Goal: Information Seeking & Learning: Learn about a topic

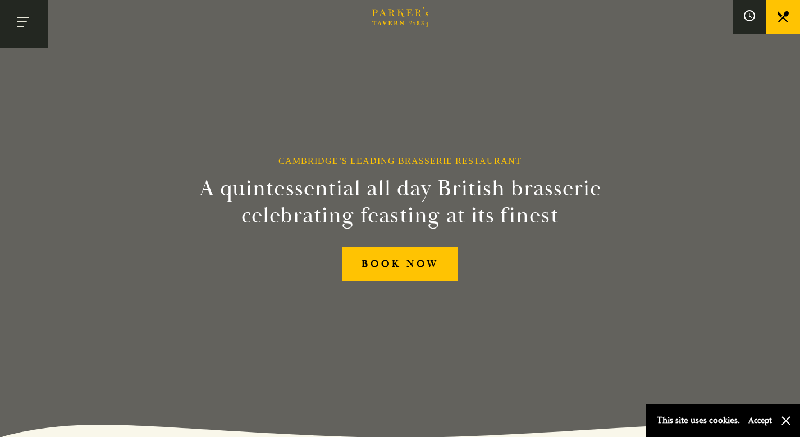
click at [27, 27] on button "Toggle navigation" at bounding box center [24, 24] width 48 height 48
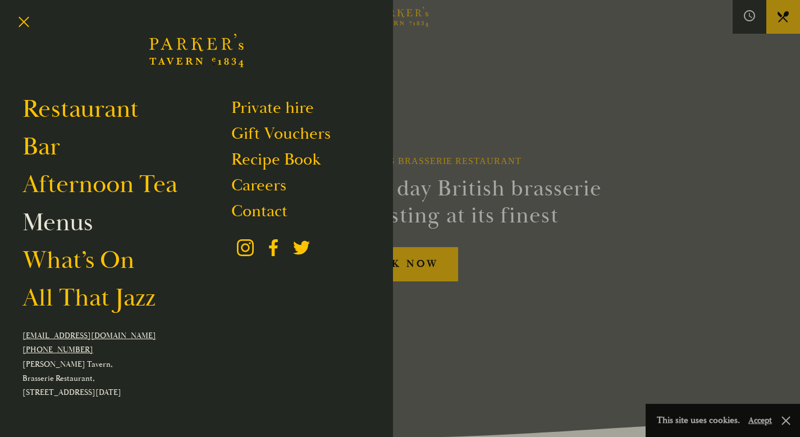
click at [74, 228] on link "Menus" at bounding box center [57, 221] width 70 height 31
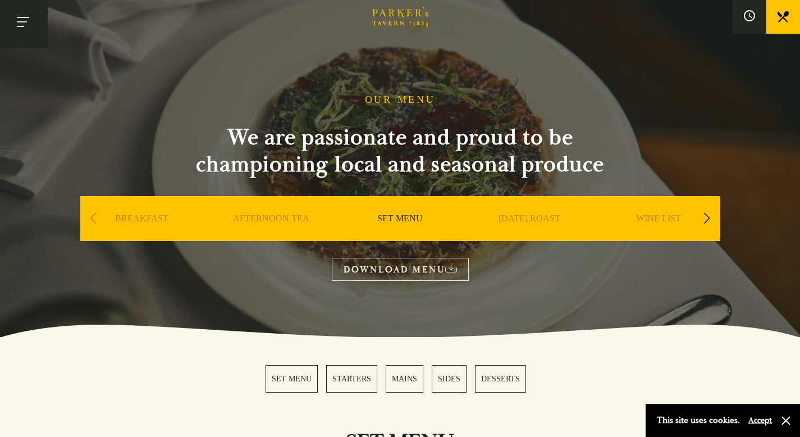
click at [17, 26] on span "Toggle navigation" at bounding box center [20, 26] width 7 height 1
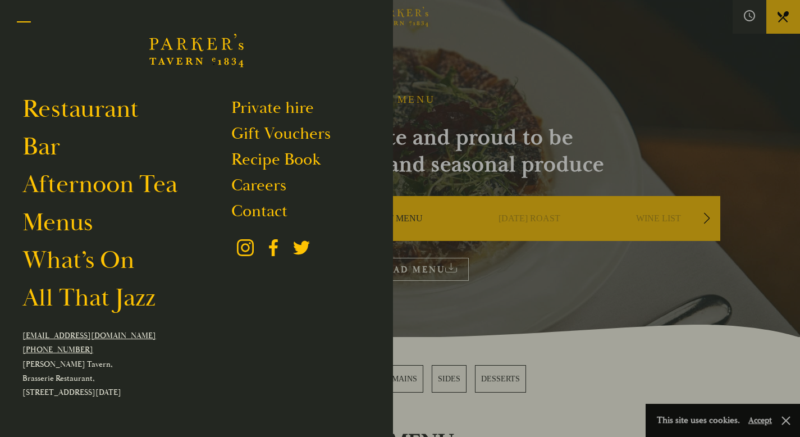
click at [17, 26] on span "Toggle navigation" at bounding box center [24, 26] width 14 height 1
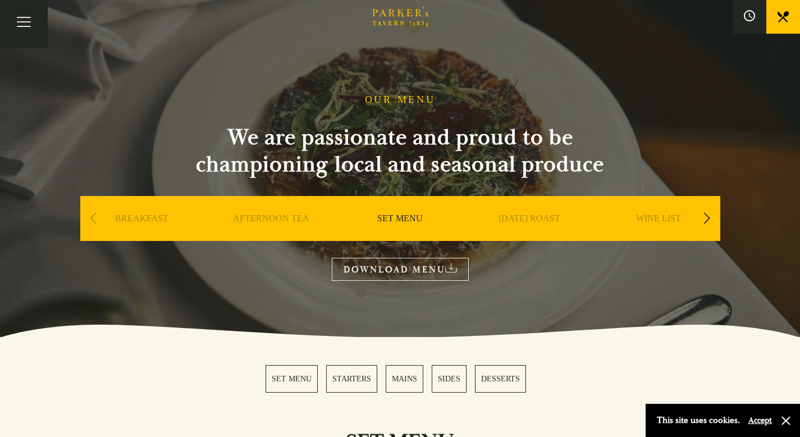
click at [393, 224] on link "SET MENU" at bounding box center [399, 235] width 45 height 45
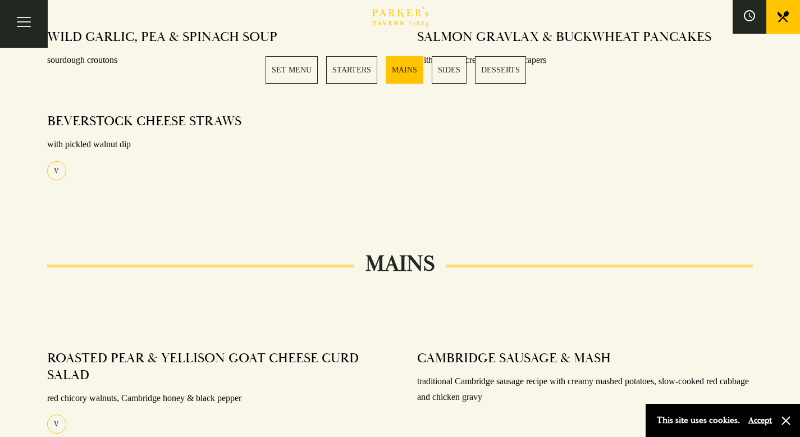
scroll to position [613, 0]
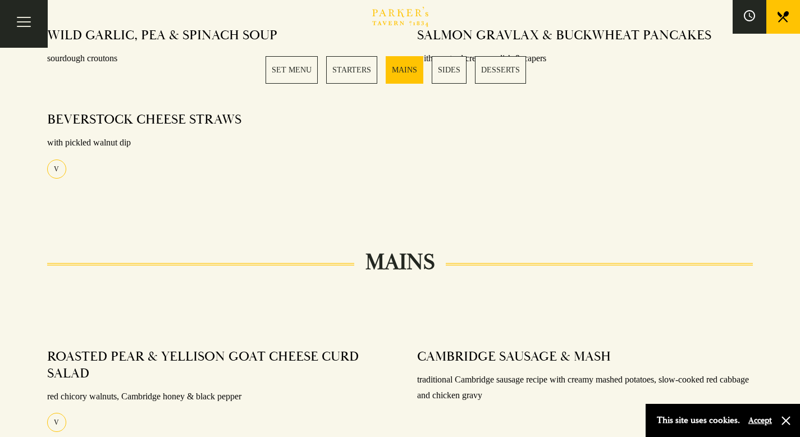
click at [291, 75] on link "SET MENU" at bounding box center [291, 69] width 52 height 27
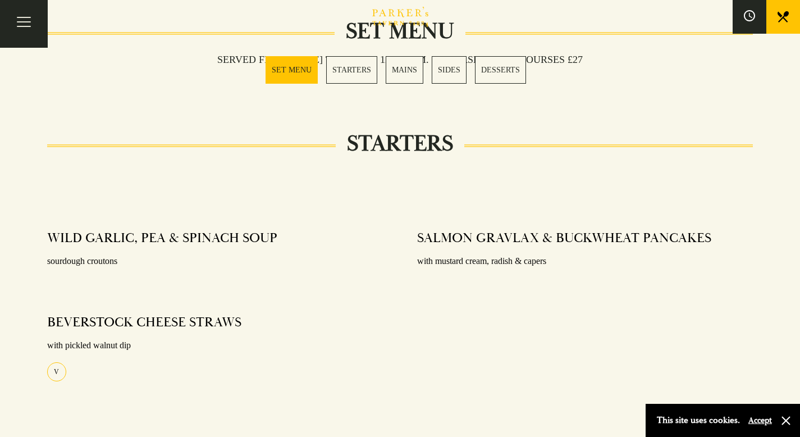
scroll to position [364, 0]
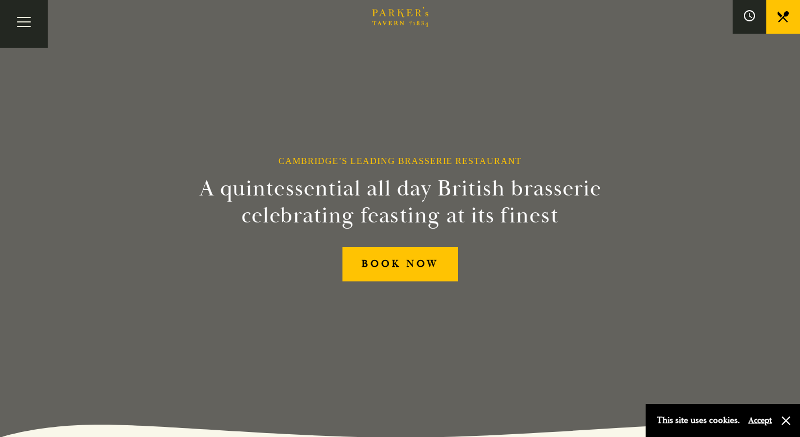
click at [18, 24] on button "Toggle navigation" at bounding box center [24, 24] width 48 height 48
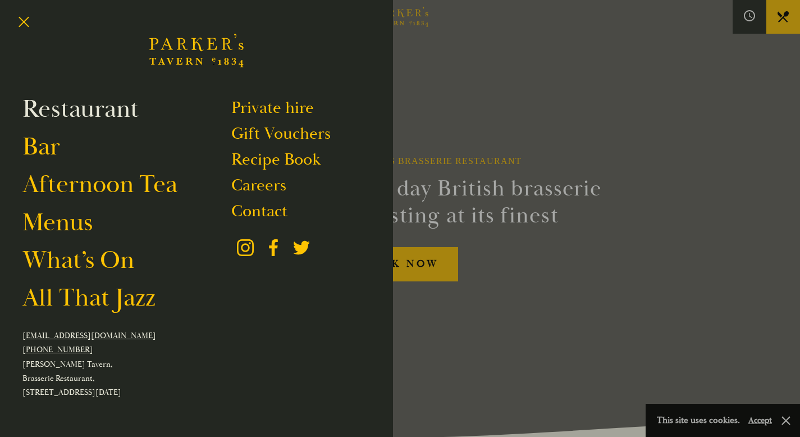
click at [60, 113] on link "Restaurant" at bounding box center [80, 108] width 116 height 31
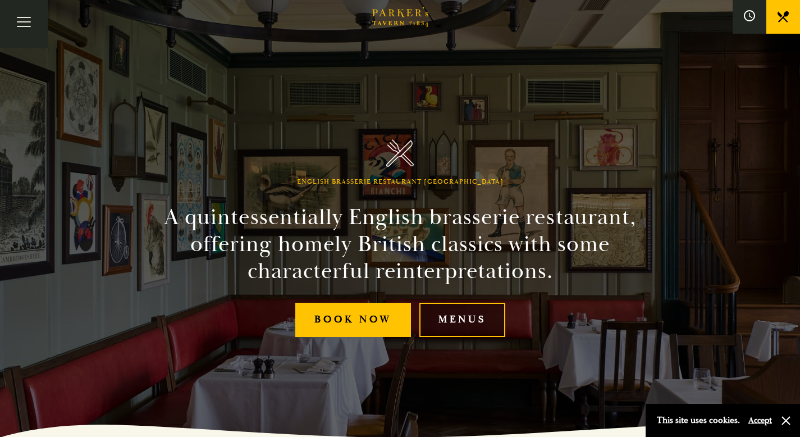
click at [472, 320] on link "Menus" at bounding box center [462, 319] width 86 height 34
